Goal: Task Accomplishment & Management: Complete application form

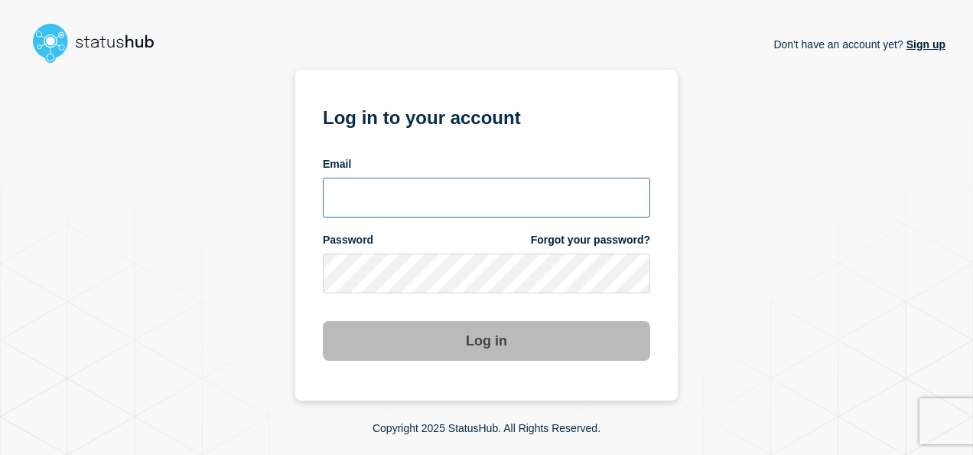
click at [393, 207] on input "email input" at bounding box center [487, 198] width 328 height 40
type input "h"
type input "[EMAIL_ADDRESS][PERSON_NAME][DOMAIN_NAME]"
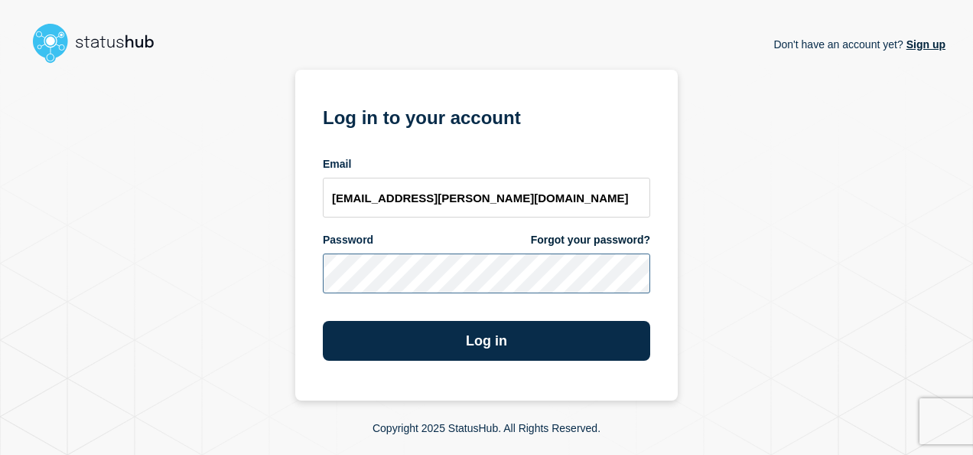
click at [323, 321] on button "Log in" at bounding box center [487, 341] width 328 height 40
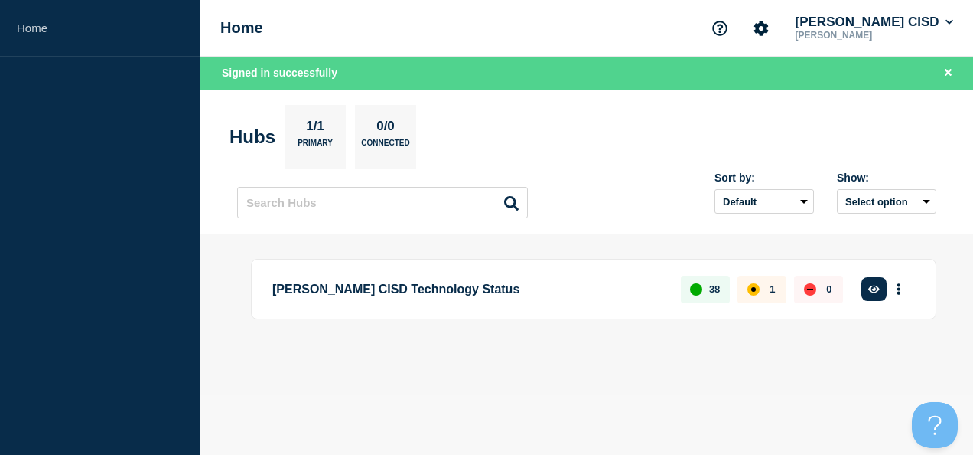
click at [773, 294] on div "1" at bounding box center [762, 289] width 49 height 28
click at [879, 295] on button "button" at bounding box center [874, 289] width 25 height 24
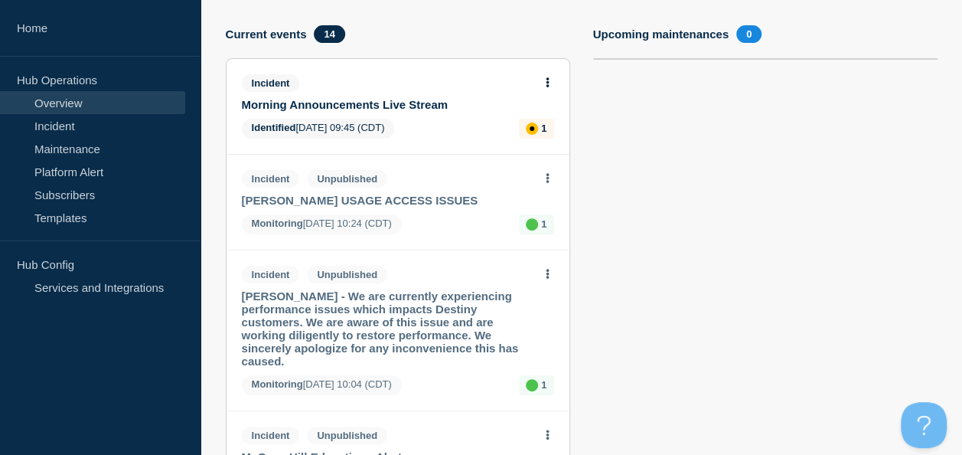
scroll to position [148, 0]
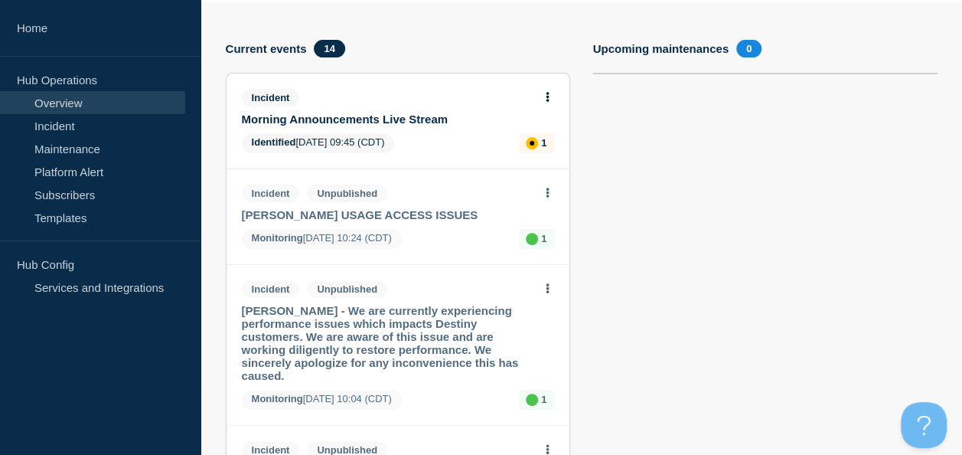
click at [422, 96] on div "Incident" at bounding box center [391, 98] width 299 height 18
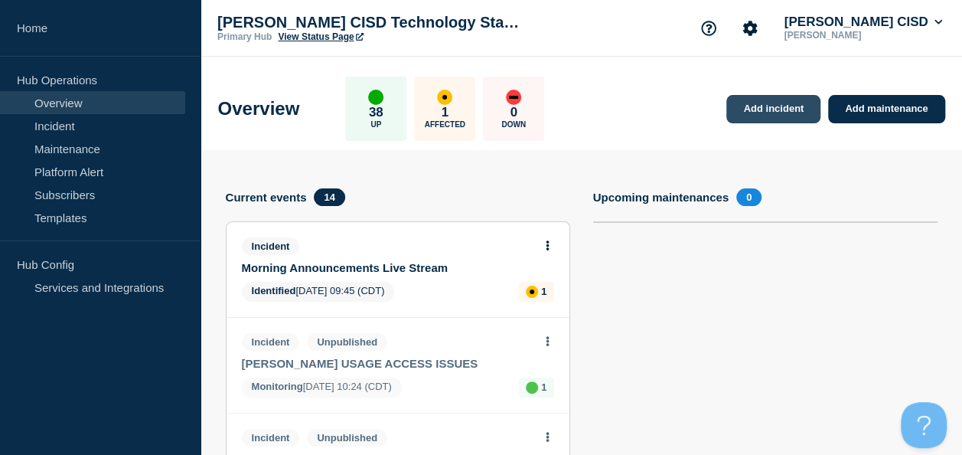
click at [744, 115] on link "Add incident" at bounding box center [773, 109] width 94 height 28
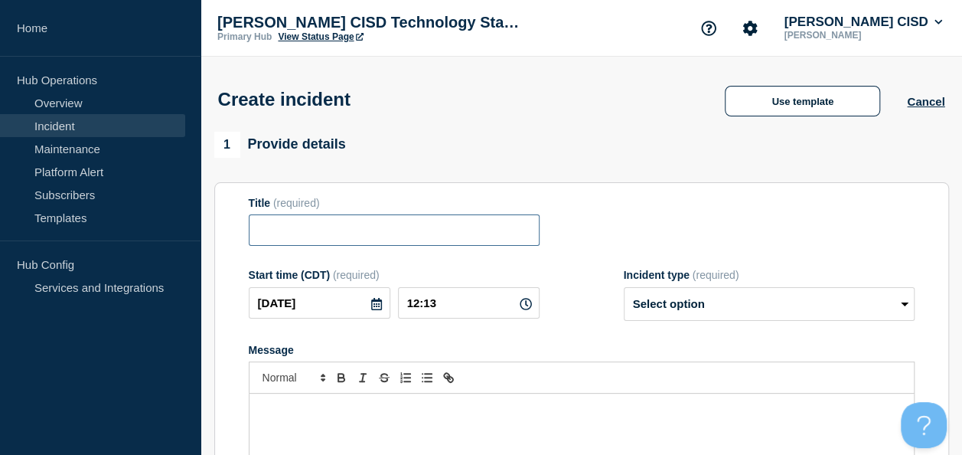
click at [303, 240] on input "Title" at bounding box center [394, 229] width 291 height 31
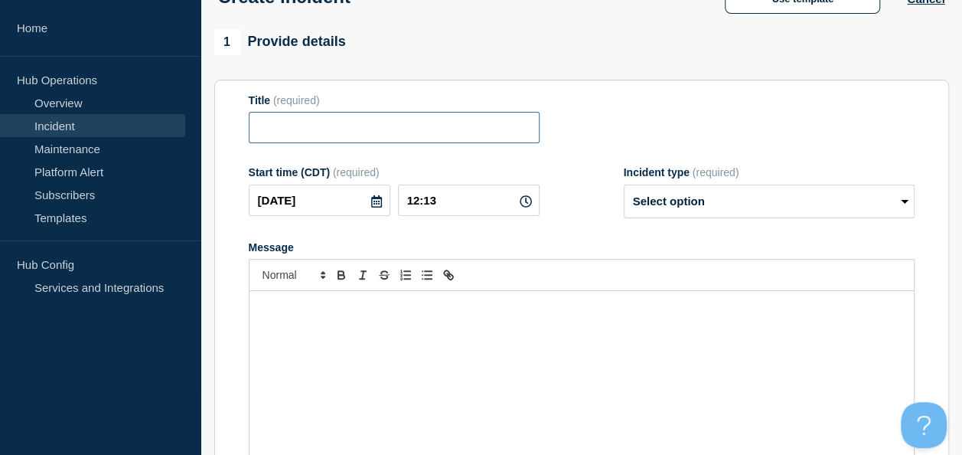
scroll to position [141, 0]
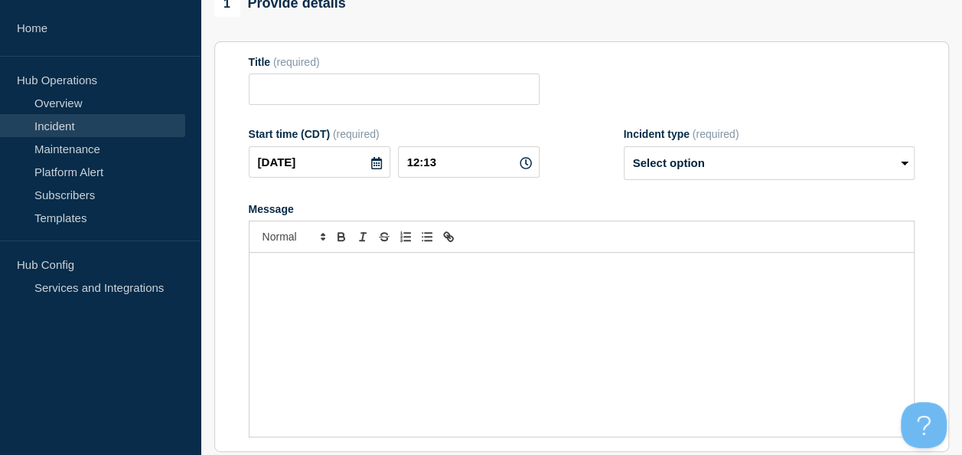
click at [512, 272] on p "Message" at bounding box center [581, 269] width 641 height 14
click at [333, 103] on input "Title" at bounding box center [394, 88] width 291 height 31
click at [652, 161] on select "Select option Investigating Identified Monitoring" at bounding box center [769, 163] width 291 height 34
select select "investigating"
click at [624, 149] on select "Select option Investigating Identified Monitoring" at bounding box center [769, 163] width 291 height 34
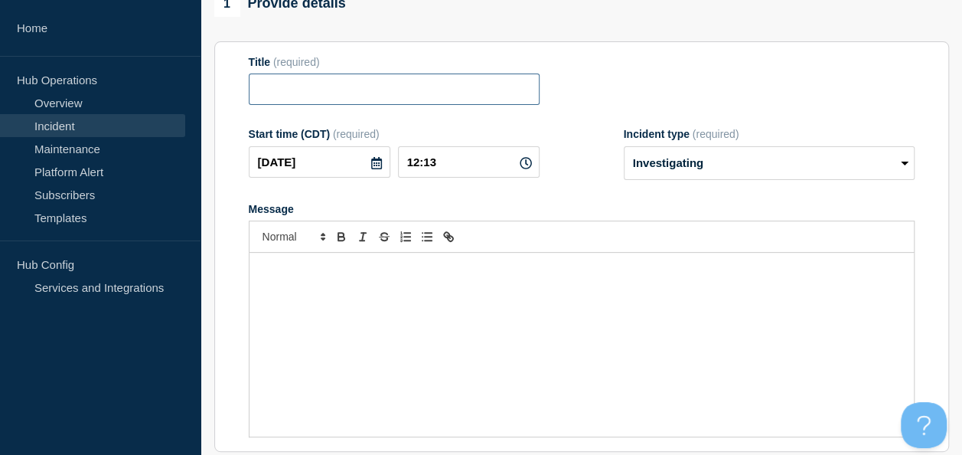
click at [383, 99] on input "Title" at bounding box center [394, 88] width 291 height 31
type input "B"
type input "Network Issue"
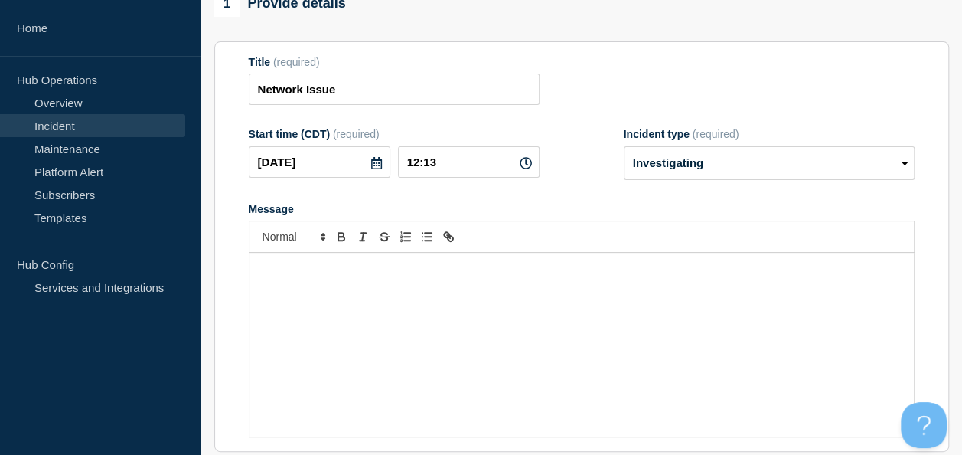
click at [338, 287] on div "Message" at bounding box center [581, 345] width 664 height 184
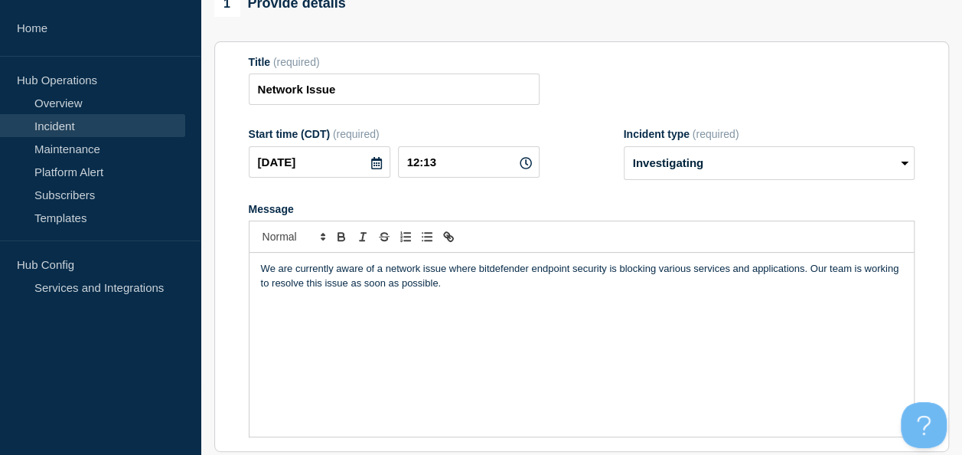
click at [500, 286] on p "We are currently aware of a network issue where bitdefender endpoint security i…" at bounding box center [581, 276] width 641 height 28
drag, startPoint x: 275, startPoint y: 265, endPoint x: 217, endPoint y: 257, distance: 57.9
click at [217, 257] on section "Title (required) Network Issue Start time (CDT) (required) 2025-09-18 12:13 Inc…" at bounding box center [581, 246] width 735 height 411
click at [363, 269] on p "The Technolgy team are currently aware of a network issue where Bitdefender end…" at bounding box center [581, 276] width 641 height 28
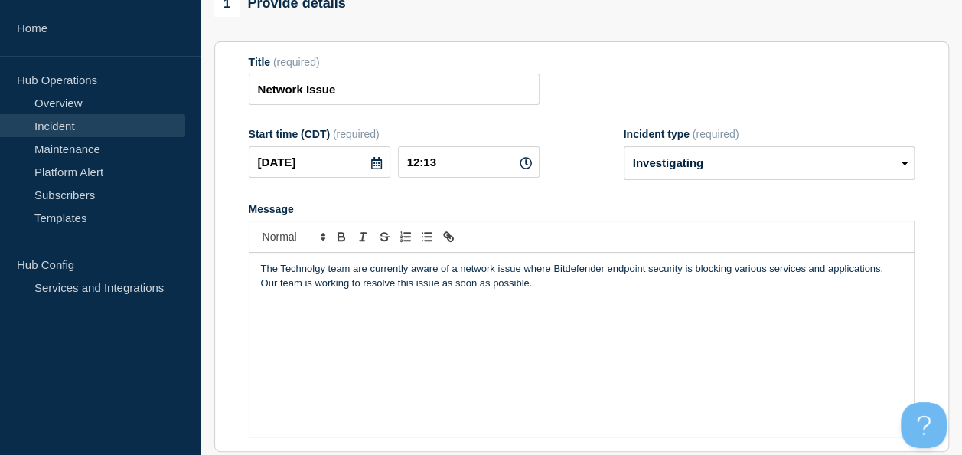
click at [363, 269] on p "The Technolgy team are currently aware of a network issue where Bitdefender end…" at bounding box center [581, 276] width 641 height 28
click at [602, 276] on p "The Technolgy team is currently aware of a network issue where Bitdefender endp…" at bounding box center [581, 276] width 641 height 28
click at [648, 272] on p "The Technolgy team is currently aware of a network issue where Bitdefender Endp…" at bounding box center [581, 276] width 641 height 28
click at [765, 305] on div "The Technolgy team is currently aware of a network issue where Bitdefender Endp…" at bounding box center [581, 345] width 664 height 184
click at [409, 289] on p "The Technolgy team is currently aware of a network issue where Bitdefender Endp…" at bounding box center [581, 276] width 641 height 28
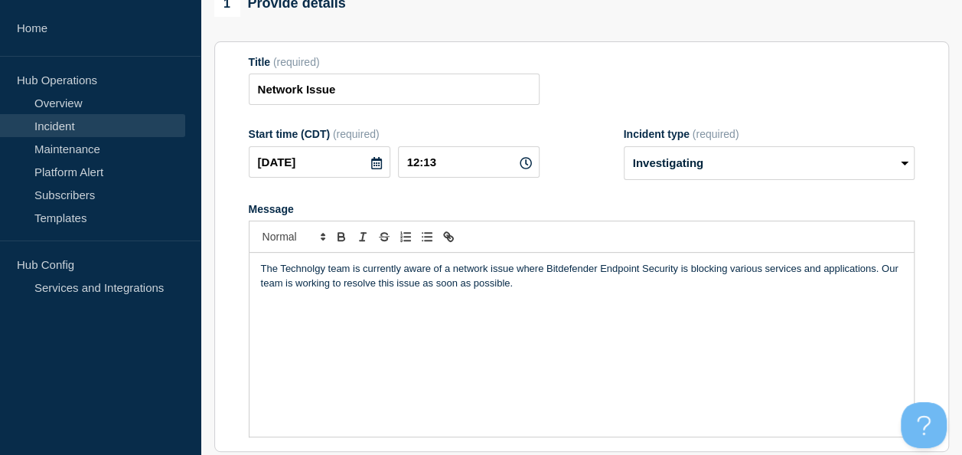
click at [361, 285] on p "The Technolgy team is currently aware of a network issue where Bitdefender Endp…" at bounding box center [581, 276] width 641 height 28
click at [562, 297] on div "The Technolgy team is currently aware of a network issue where Bitdefender Endp…" at bounding box center [581, 345] width 664 height 184
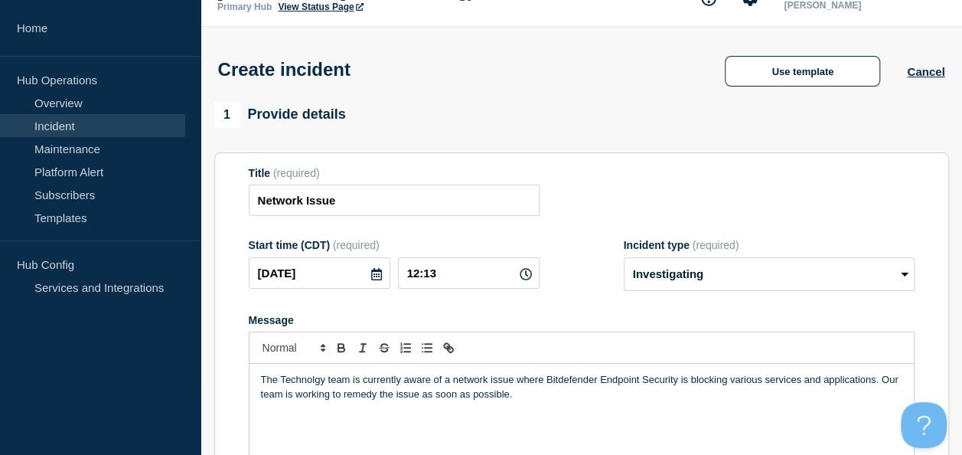
scroll to position [26, 0]
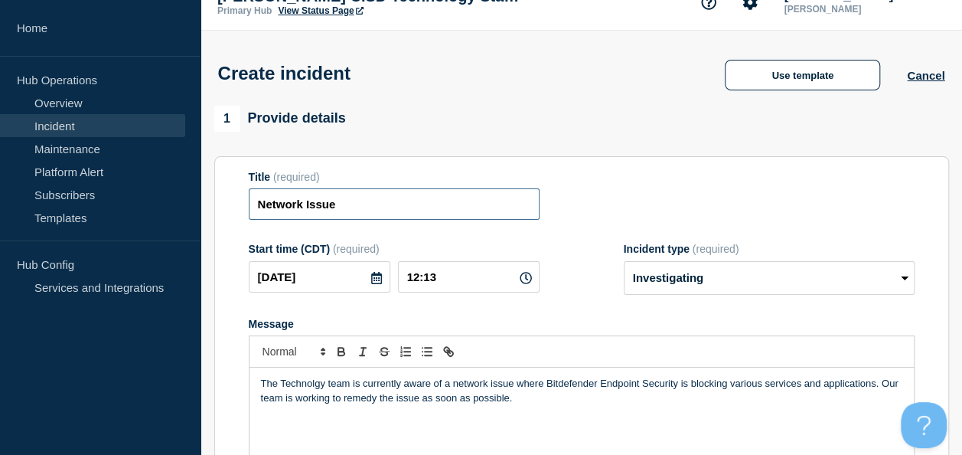
click at [374, 202] on input "Network Issue" at bounding box center [394, 203] width 291 height 31
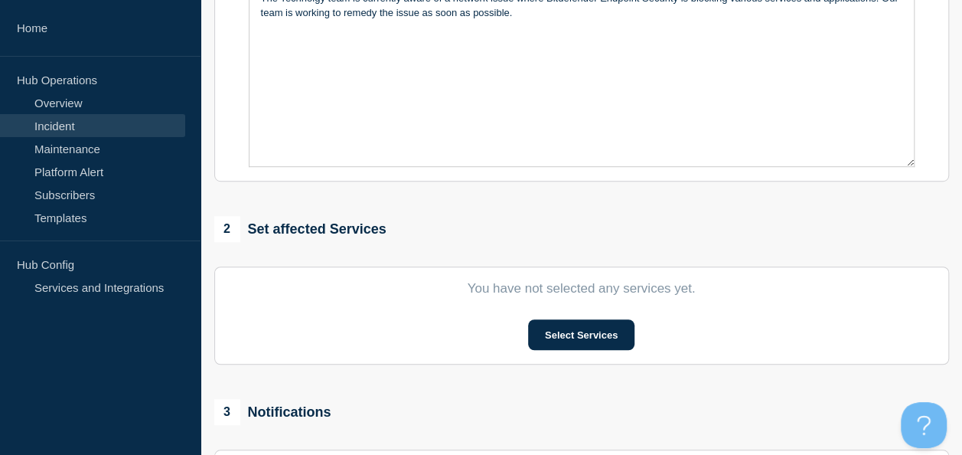
scroll to position [471, 0]
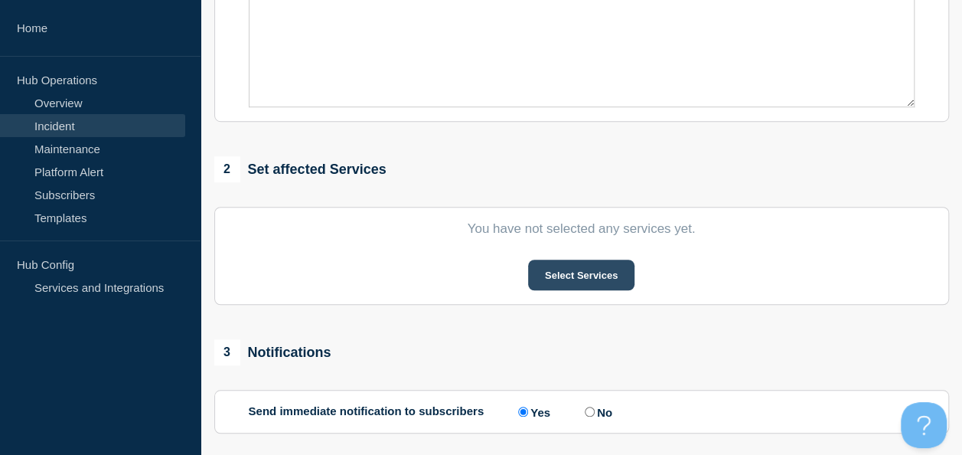
type input "Network Issue (Bitdefender)"
click at [589, 281] on button "Select Services" at bounding box center [581, 274] width 106 height 31
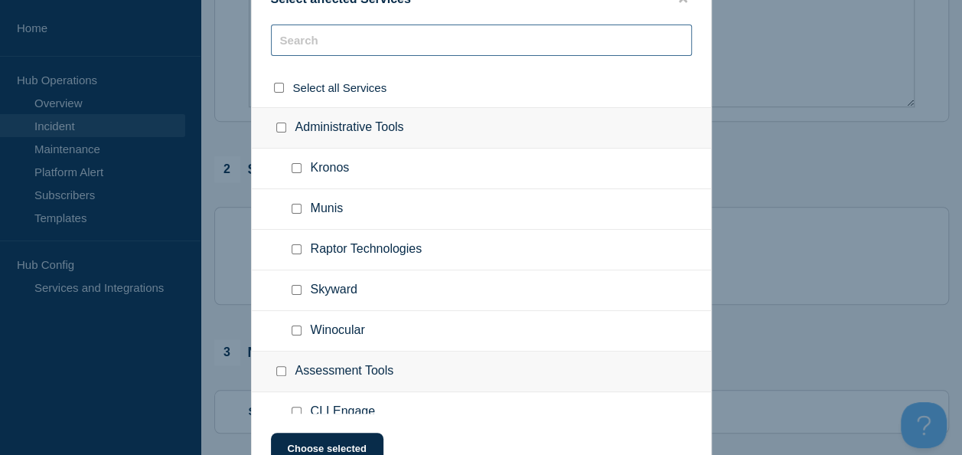
click at [440, 35] on input "text" at bounding box center [481, 39] width 421 height 31
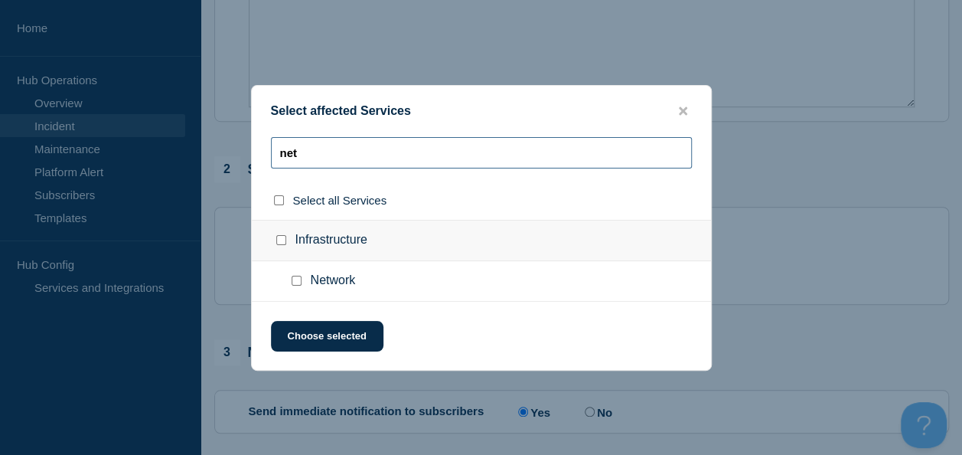
type input "net"
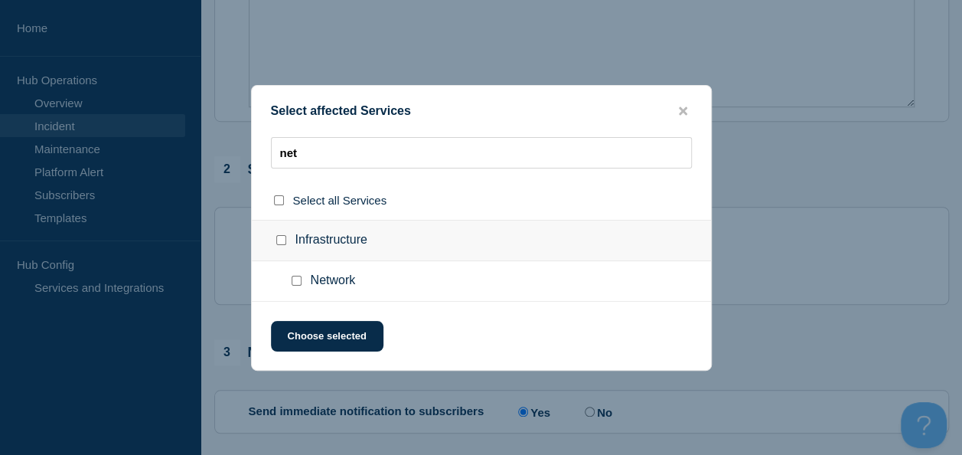
click at [289, 277] on div at bounding box center [299, 280] width 22 height 15
click at [298, 282] on input "Network checkbox" at bounding box center [297, 280] width 10 height 10
checkbox input "true"
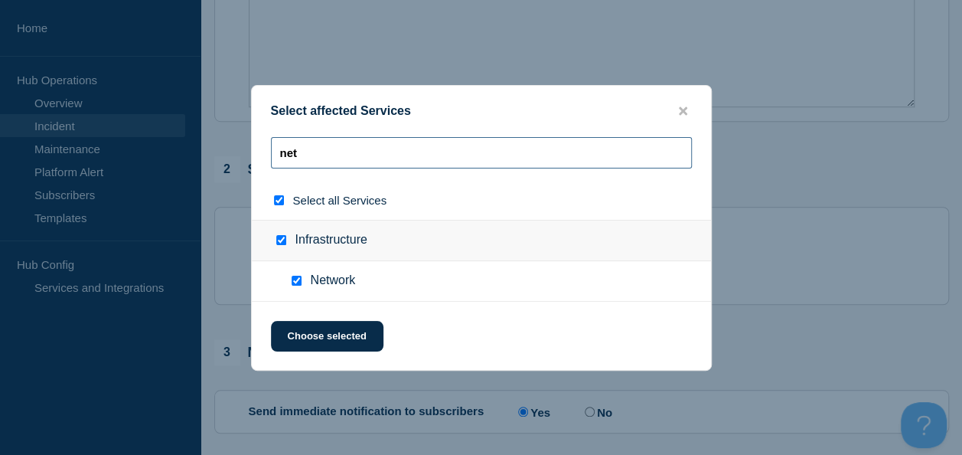
click at [341, 147] on input "net" at bounding box center [481, 152] width 421 height 31
type input "ne"
checkbox input "false"
type input "n"
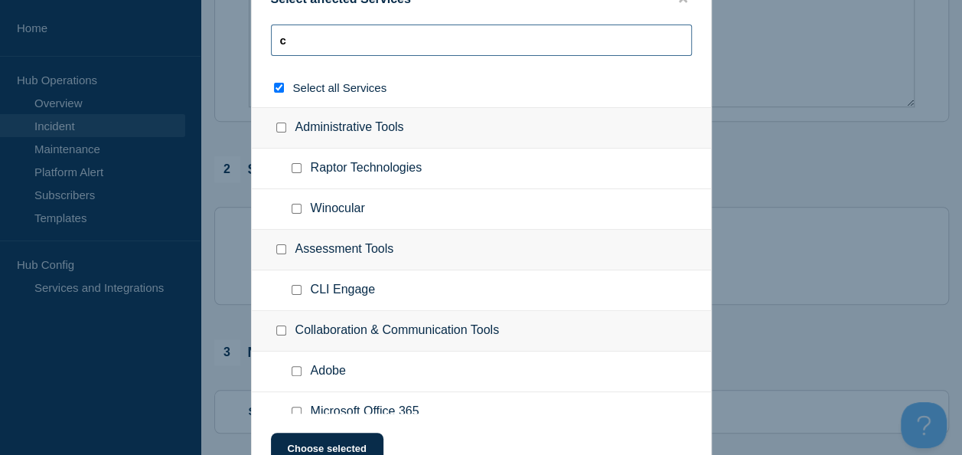
type input "cy"
checkbox input "true"
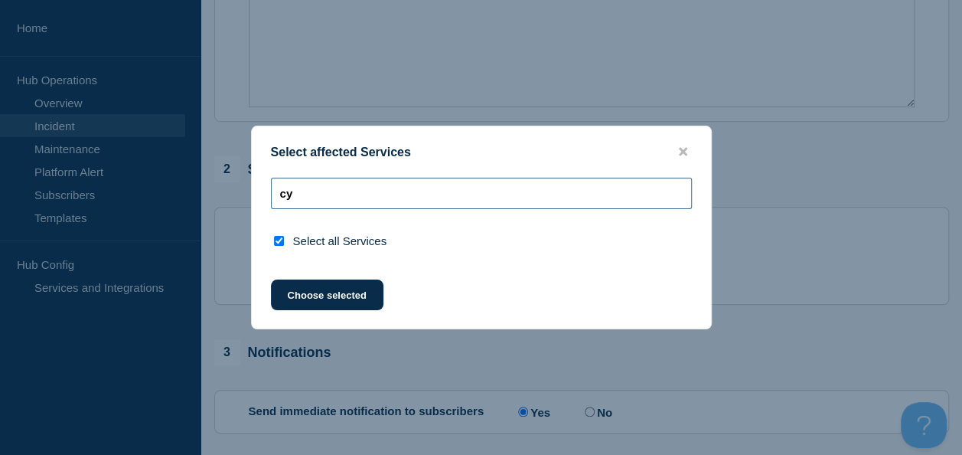
type input "c"
checkbox input "false"
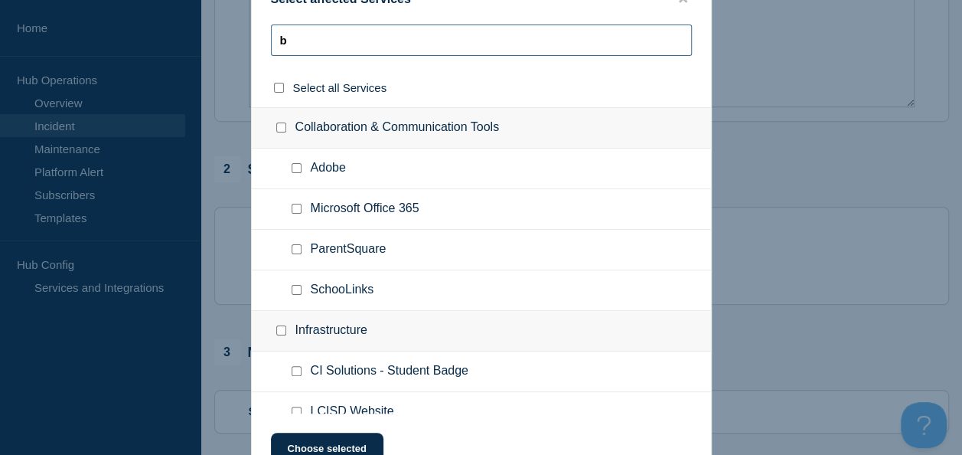
type input "bi"
checkbox input "true"
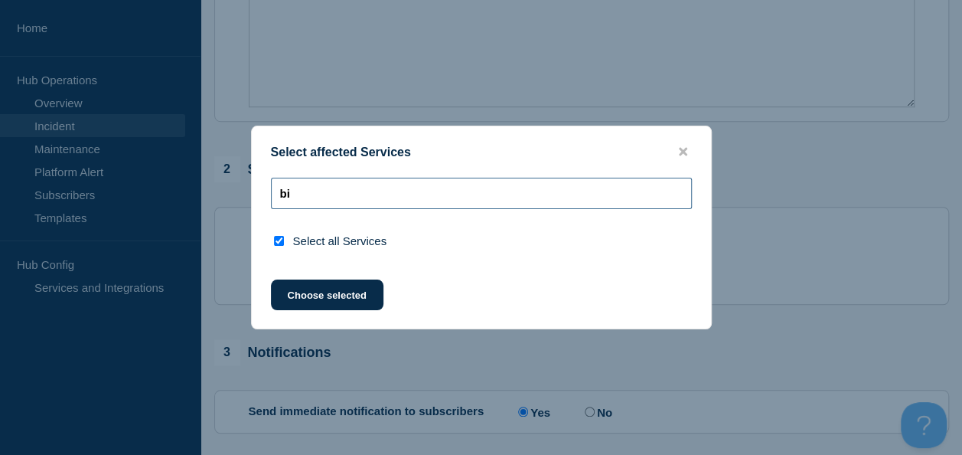
type input "b"
checkbox input "false"
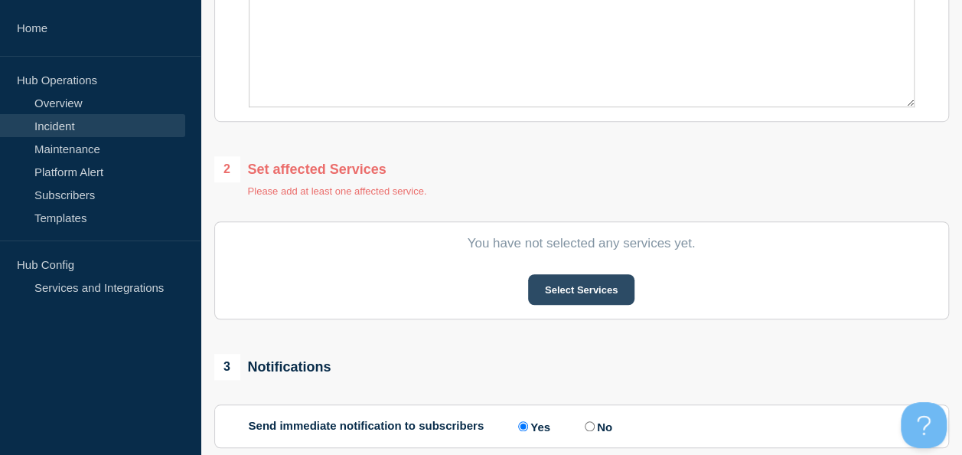
click at [556, 282] on button "Select Services" at bounding box center [581, 289] width 106 height 31
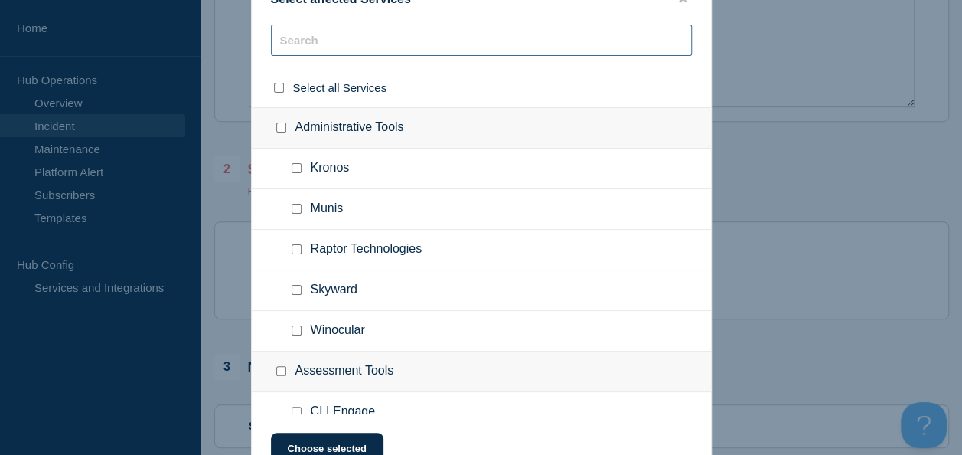
click at [329, 37] on input "text" at bounding box center [481, 39] width 421 height 31
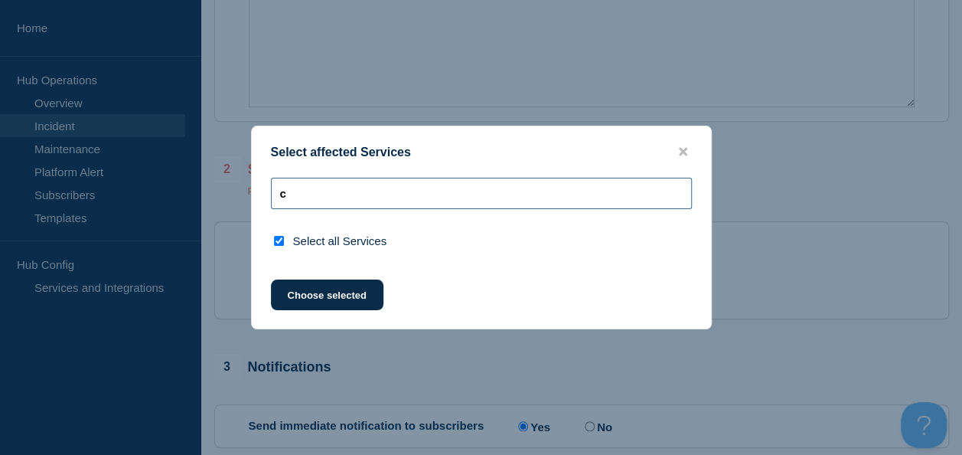
type input "cy"
checkbox input "true"
type input "c"
checkbox input "false"
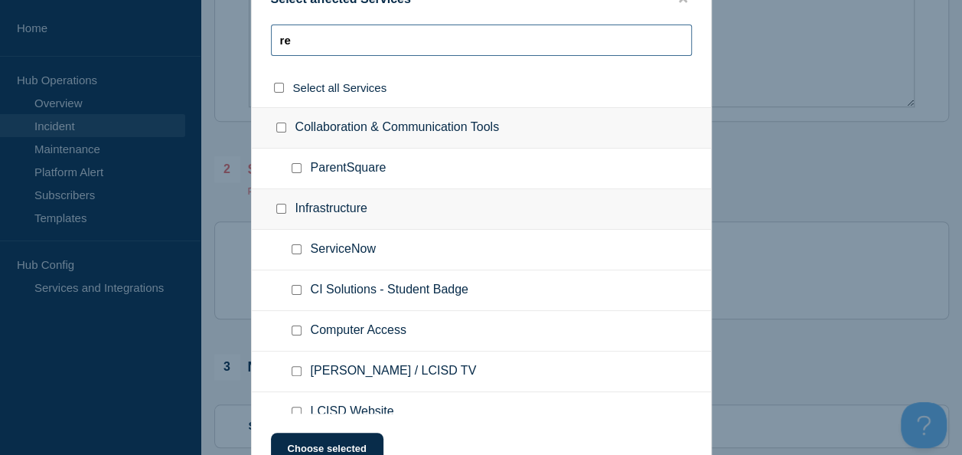
type input "r"
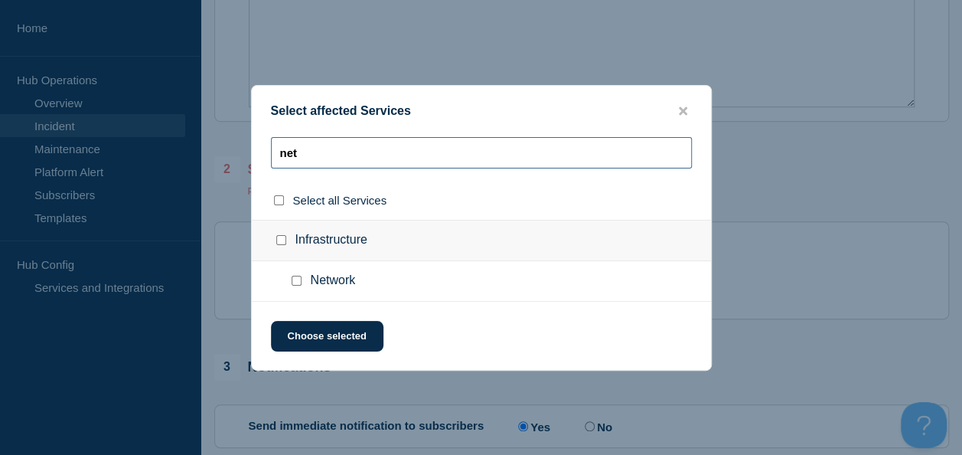
type input "net"
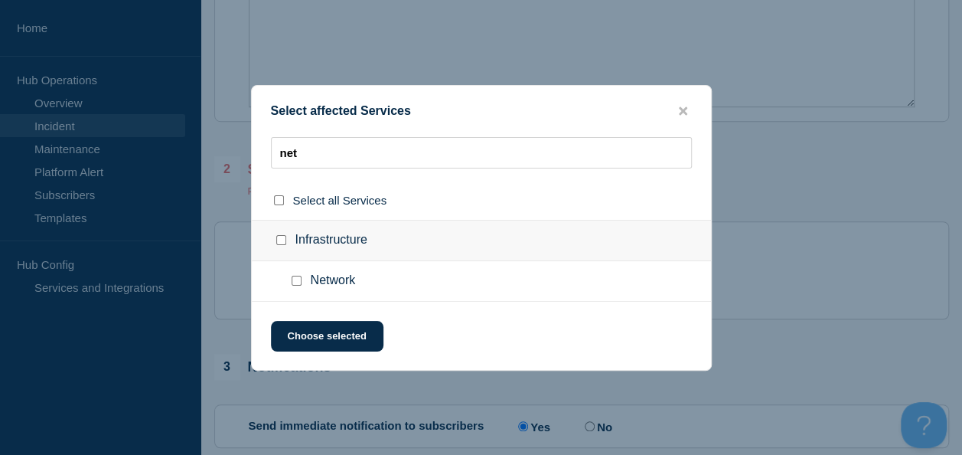
click at [306, 285] on div at bounding box center [299, 280] width 22 height 15
click at [298, 282] on input "Network checkbox" at bounding box center [297, 280] width 10 height 10
checkbox input "true"
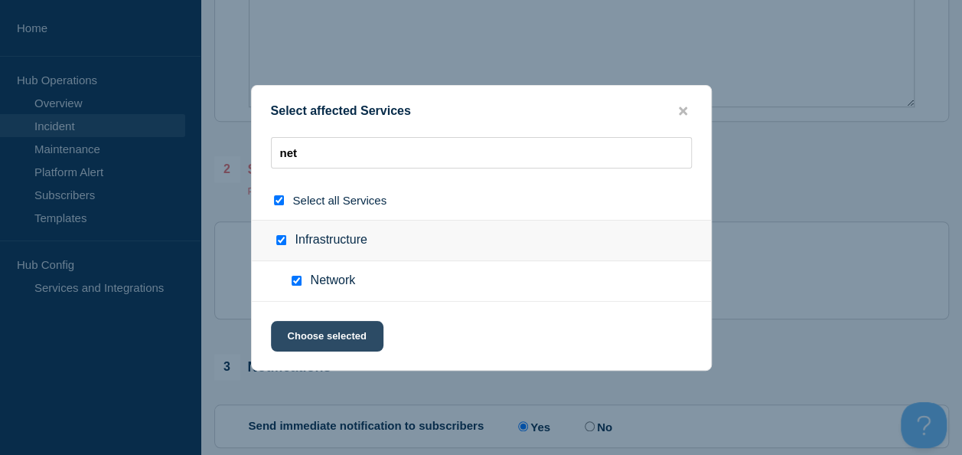
click at [339, 340] on button "Choose selected" at bounding box center [327, 336] width 112 height 31
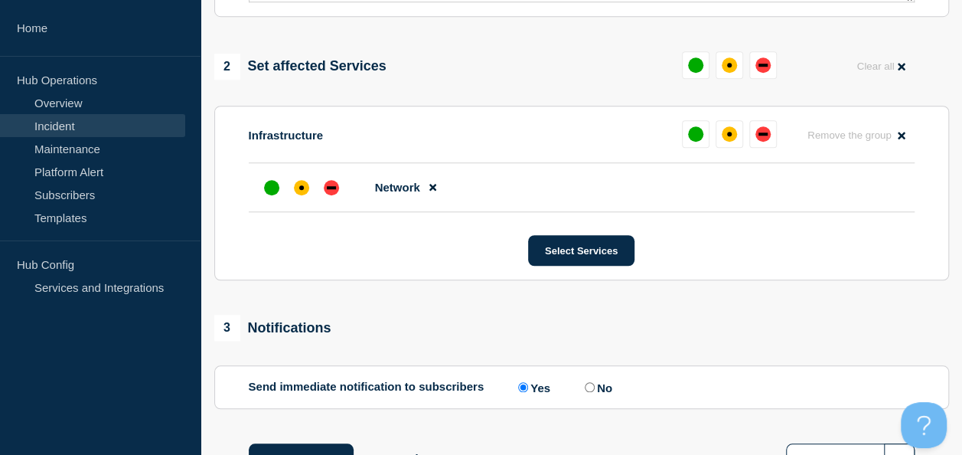
scroll to position [626, 0]
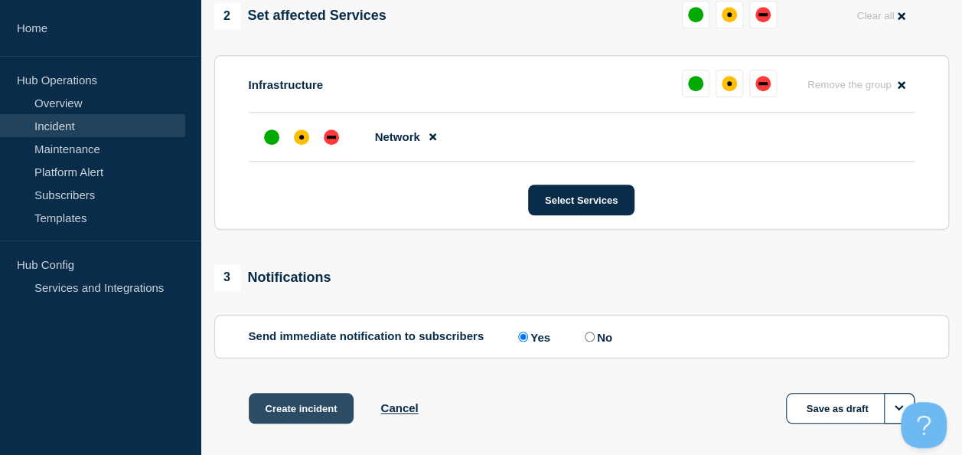
click at [292, 406] on button "Create incident" at bounding box center [302, 408] width 106 height 31
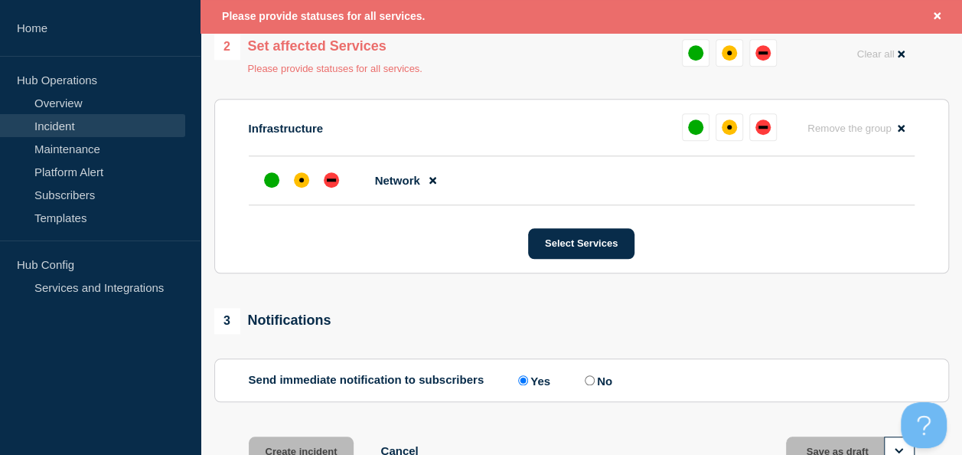
scroll to position [659, 0]
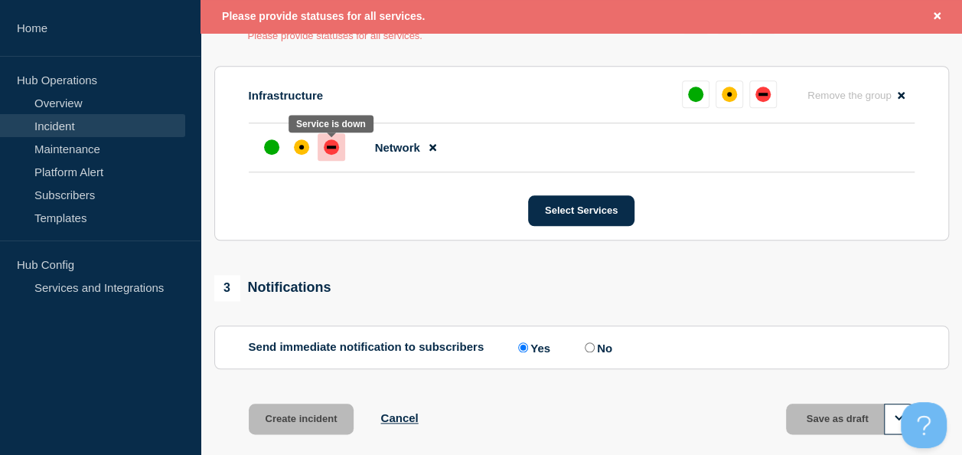
click at [327, 148] on div "down" at bounding box center [331, 146] width 9 height 3
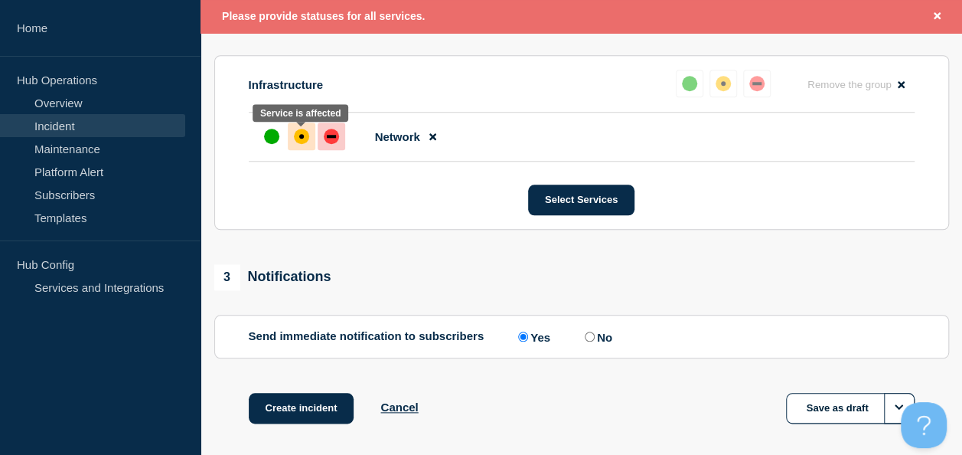
click at [303, 139] on div "affected" at bounding box center [301, 136] width 15 height 15
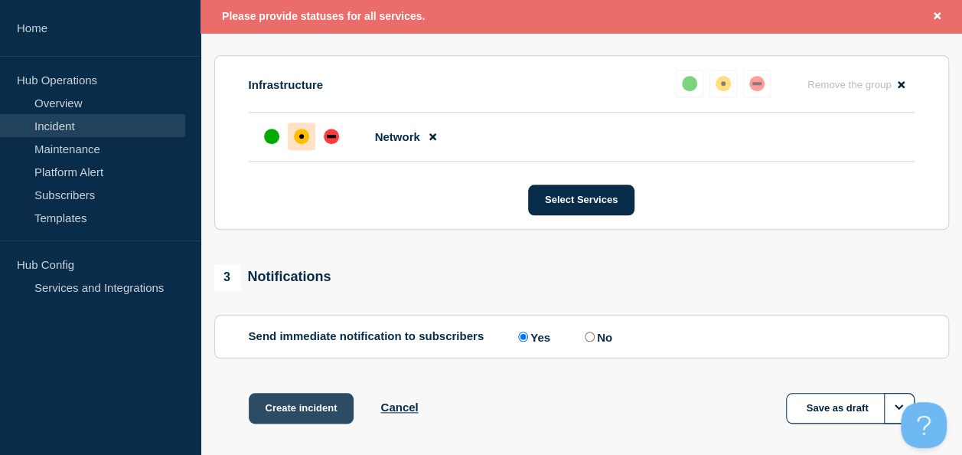
click at [304, 415] on button "Create incident" at bounding box center [302, 408] width 106 height 31
